Goal: Task Accomplishment & Management: Manage account settings

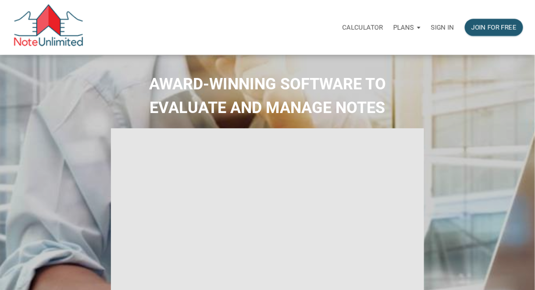
click at [443, 26] on p "Sign in" at bounding box center [442, 28] width 23 height 8
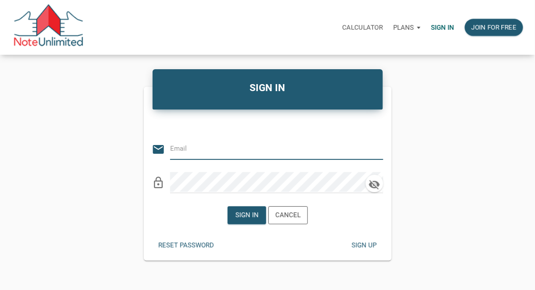
type input "tom@thepropertyforce.com"
click at [249, 214] on div "Sign in" at bounding box center [246, 215] width 23 height 10
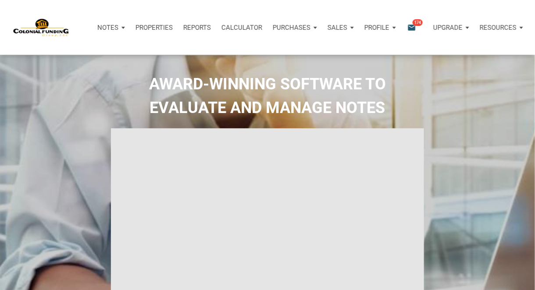
type input "Introduction to new features"
select select
click at [104, 27] on p "Notes" at bounding box center [102, 28] width 21 height 8
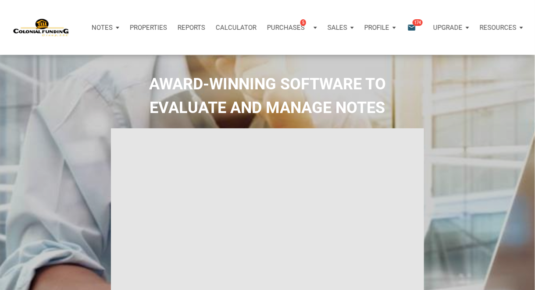
click at [104, 27] on p "Notes" at bounding box center [102, 28] width 21 height 8
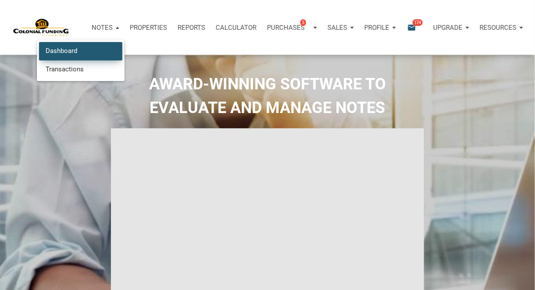
click at [65, 46] on link "Dashboard" at bounding box center [80, 51] width 83 height 18
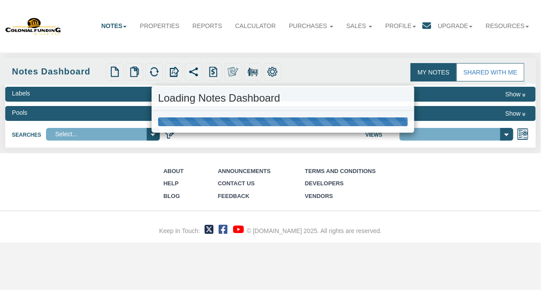
select select "316"
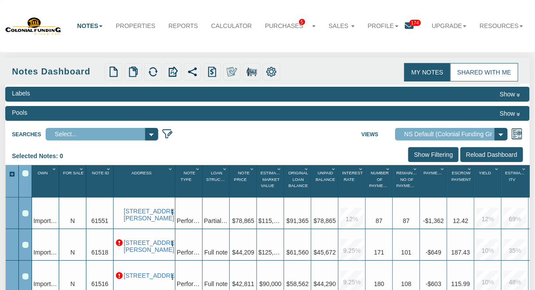
click at [484, 72] on link "Shared with Me" at bounding box center [484, 72] width 68 height 18
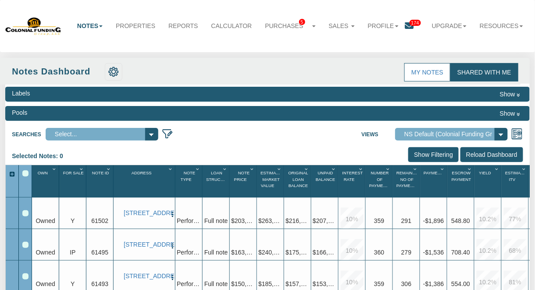
click at [484, 72] on link "Shared with Me" at bounding box center [484, 72] width 68 height 18
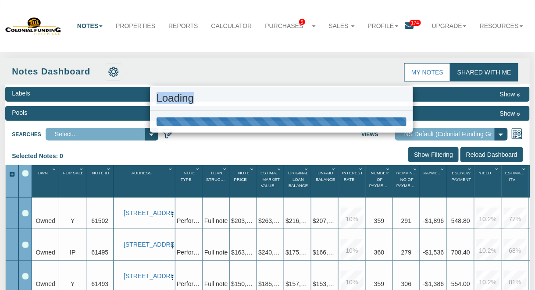
click at [484, 72] on div "Loading" at bounding box center [267, 145] width 535 height 290
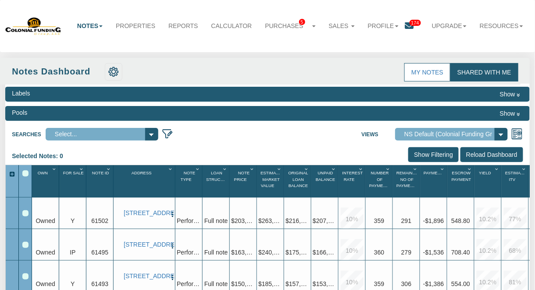
click at [471, 154] on input "Reload Dashboard" at bounding box center [491, 154] width 63 height 15
click at [482, 74] on link "Shared with Me" at bounding box center [484, 72] width 68 height 18
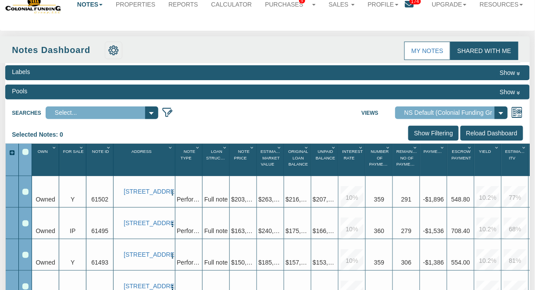
scroll to position [18, 0]
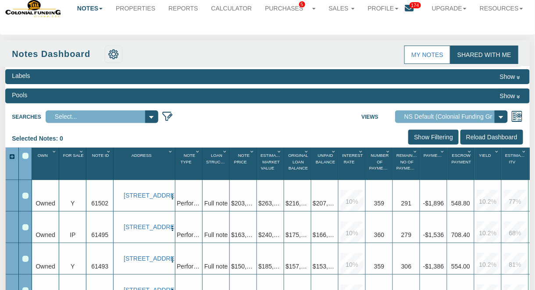
click at [482, 57] on link "Shared with Me" at bounding box center [484, 55] width 68 height 18
click at [434, 53] on link "My Notes" at bounding box center [427, 55] width 46 height 18
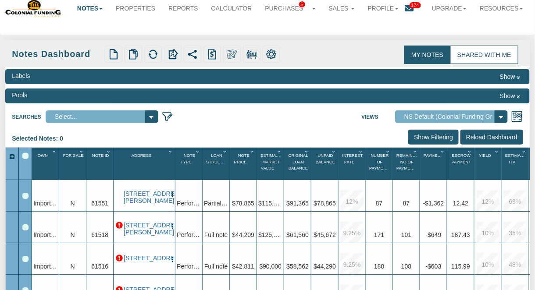
click at [471, 53] on link "Shared with Me" at bounding box center [484, 55] width 68 height 18
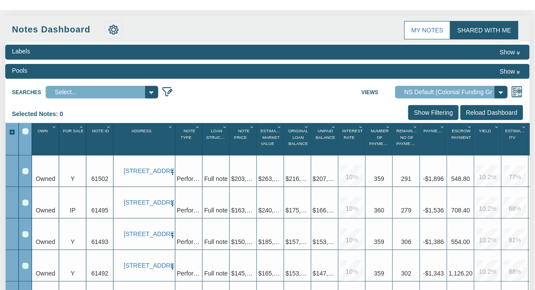
scroll to position [41, 0]
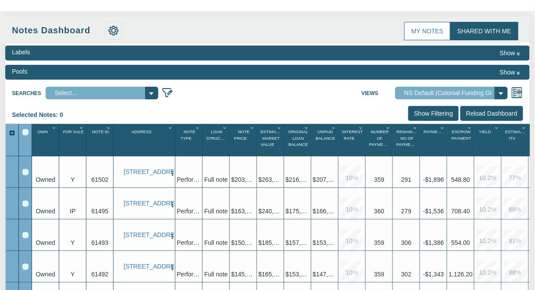
click at [487, 112] on input "Reload Dashboard" at bounding box center [491, 113] width 63 height 15
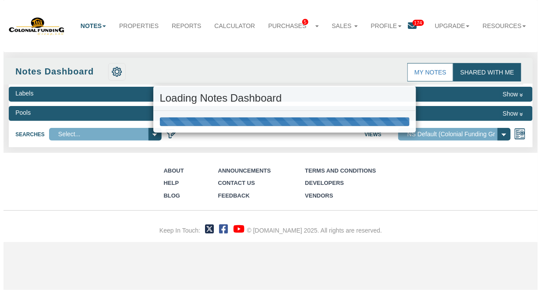
scroll to position [0, 0]
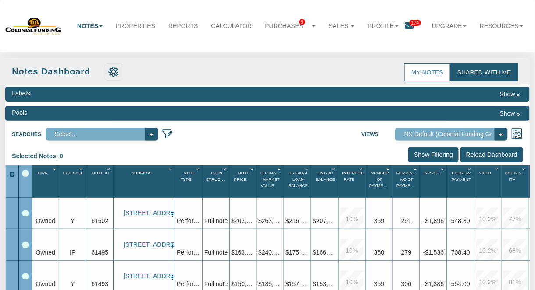
click at [153, 134] on select "Select..." at bounding box center [102, 134] width 113 height 13
click at [127, 26] on link "Properties" at bounding box center [135, 25] width 53 height 19
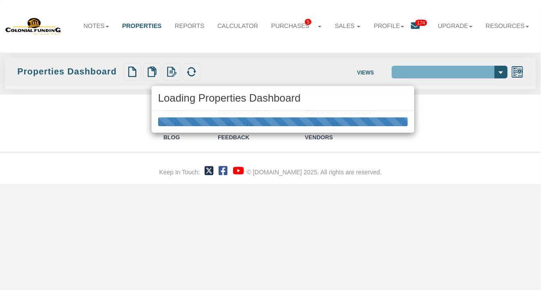
select select "138"
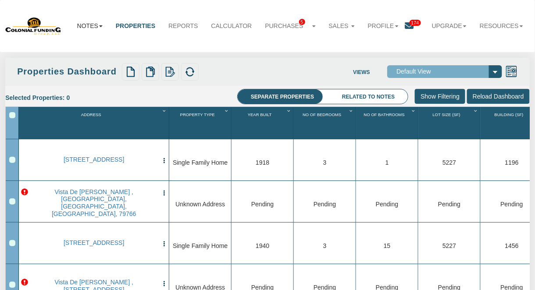
click at [82, 22] on link "Notes" at bounding box center [90, 25] width 39 height 19
click at [55, 44] on link "Dashboard" at bounding box center [73, 43] width 69 height 11
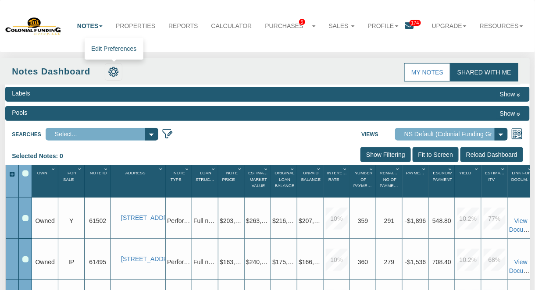
click at [116, 74] on img at bounding box center [113, 72] width 11 height 11
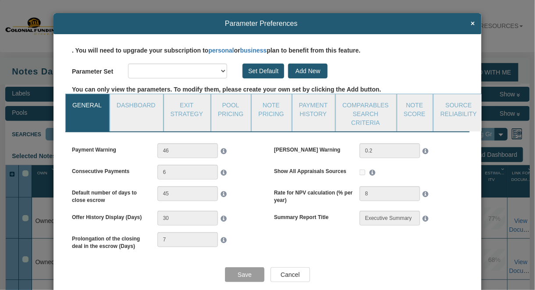
select select "object:4533"
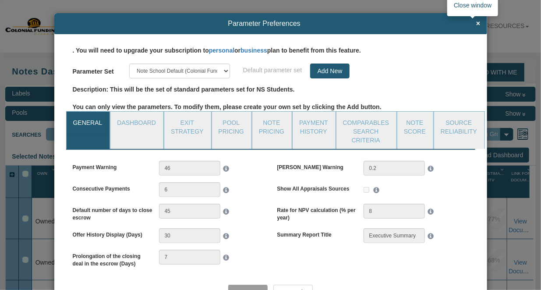
click at [476, 24] on span "×" at bounding box center [478, 24] width 4 height 8
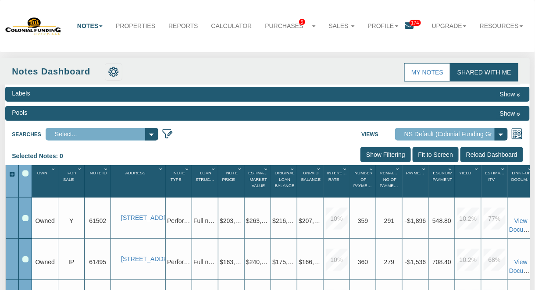
click at [478, 73] on link "Shared with Me" at bounding box center [484, 72] width 68 height 18
click at [508, 112] on button "Show" at bounding box center [510, 113] width 26 height 11
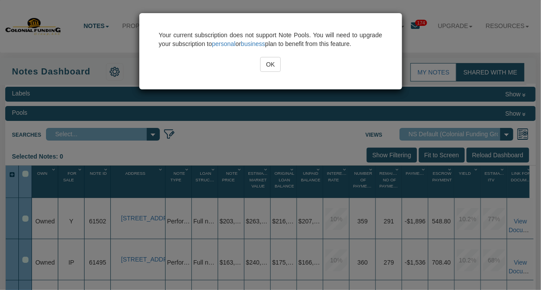
click at [470, 14] on div "Your current subscription does not support Note Pools. You will need to upgrade…" at bounding box center [270, 145] width 541 height 290
click at [271, 64] on input "OK" at bounding box center [270, 64] width 20 height 15
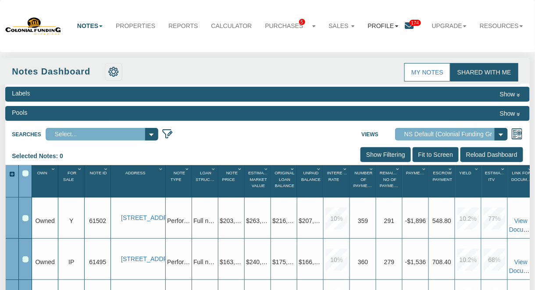
click at [374, 28] on link "Profile" at bounding box center [383, 25] width 44 height 19
click at [367, 55] on link "Logout" at bounding box center [389, 56] width 69 height 11
